Goal: Transaction & Acquisition: Purchase product/service

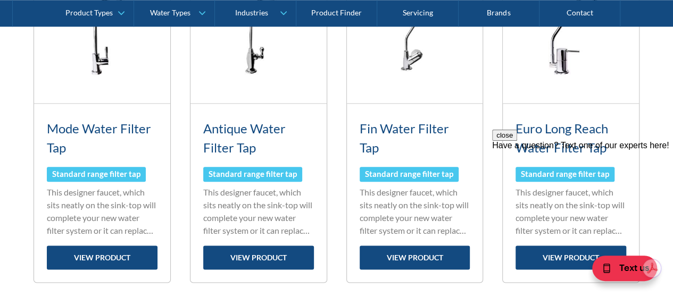
scroll to position [469, 0]
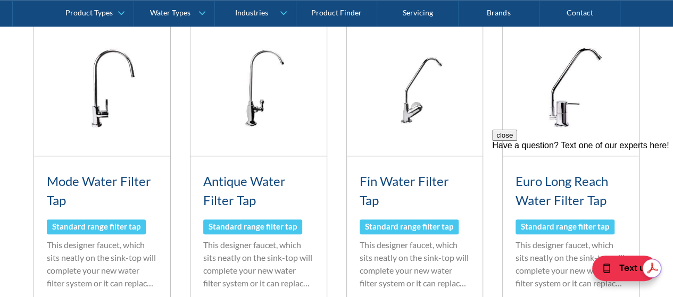
click at [560, 121] on img at bounding box center [570, 88] width 136 height 136
drag, startPoint x: 596, startPoint y: 170, endPoint x: 616, endPoint y: 140, distance: 36.0
click at [596, 150] on div "close Have a question? Text one of our experts here!" at bounding box center [582, 140] width 181 height 21
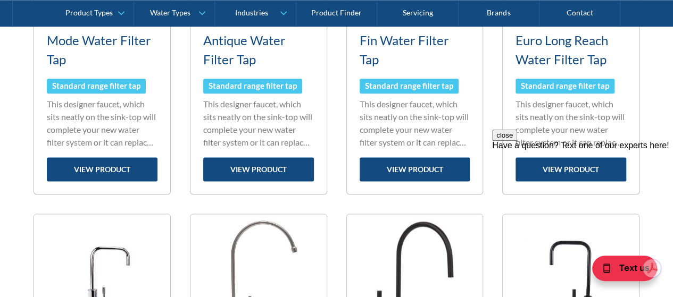
scroll to position [704, 0]
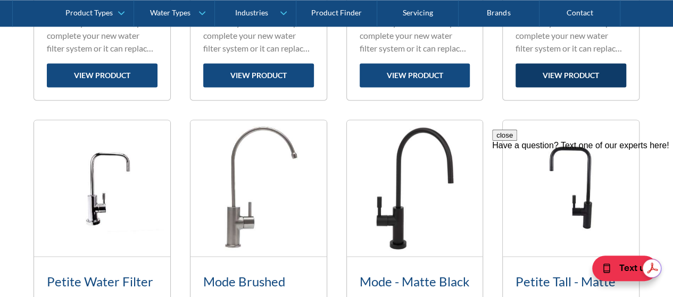
click at [583, 82] on link "view product" at bounding box center [570, 75] width 111 height 24
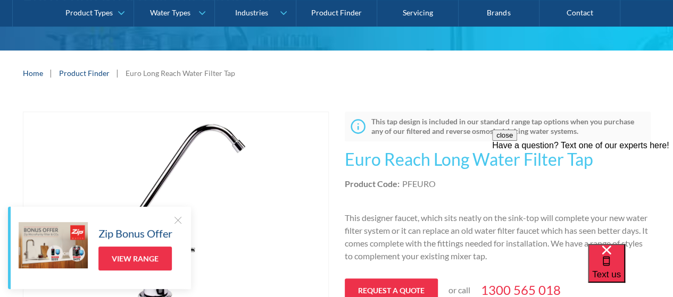
scroll to position [120, 0]
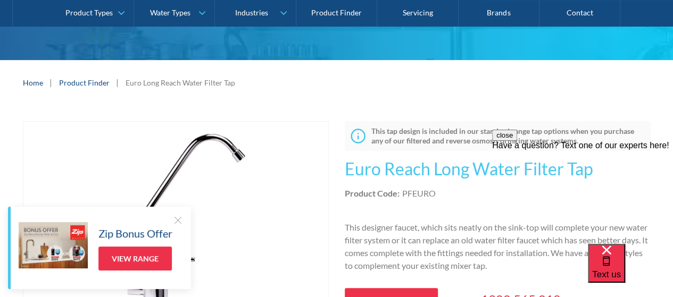
click at [672, 55] on html "Christmas Trading Dates: Office Closes [DATE]. Open [DATE]. Contact Us Gallery …" at bounding box center [336, 28] width 673 height 297
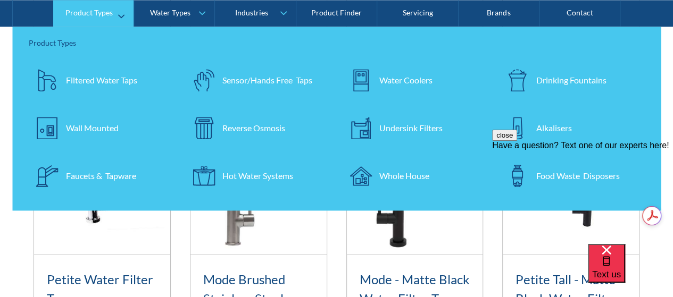
scroll to position [754, 0]
